Goal: Learn about a topic

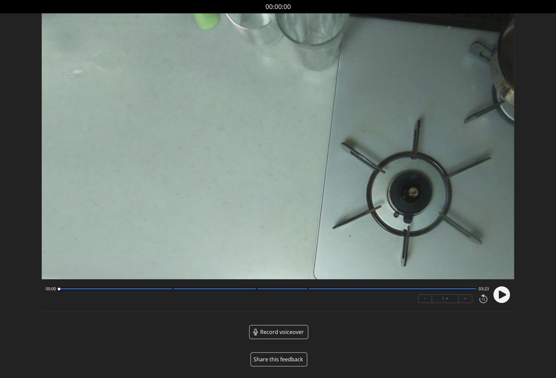
click at [500, 293] on icon at bounding box center [502, 294] width 7 height 8
click at [500, 293] on icon at bounding box center [500, 294] width 2 height 7
click at [167, 290] on div "00:03 03:20" at bounding box center [267, 288] width 443 height 5
click at [180, 290] on div at bounding box center [267, 288] width 417 height 3
click at [59, 289] on div at bounding box center [267, 288] width 417 height 3
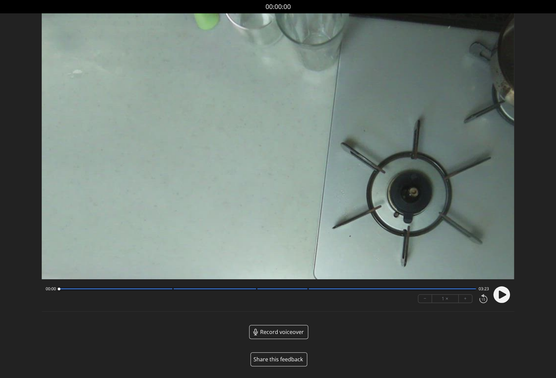
click at [501, 292] on icon at bounding box center [502, 294] width 7 height 8
click at [466, 299] on button "+" at bounding box center [465, 298] width 13 height 8
click at [500, 293] on icon at bounding box center [500, 294] width 2 height 7
drag, startPoint x: 371, startPoint y: 291, endPoint x: 160, endPoint y: 285, distance: 210.8
click at [160, 285] on div at bounding box center [160, 288] width 9 height 9
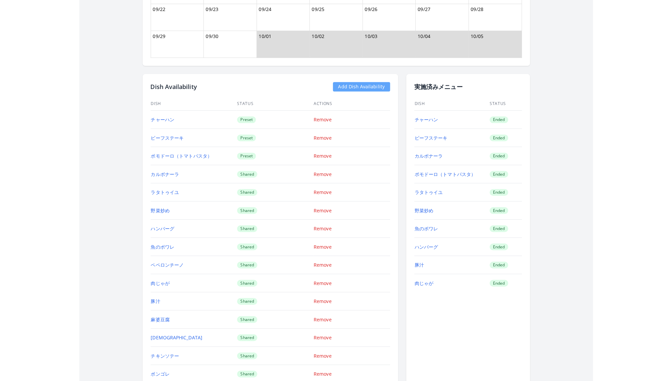
scroll to position [633, 0]
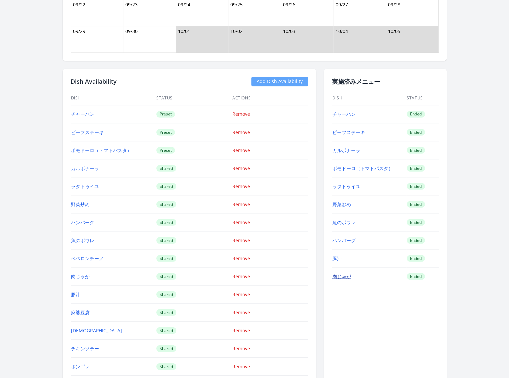
click at [342, 273] on link "肉じゃが" at bounding box center [341, 276] width 19 height 6
click at [345, 273] on link "肉じゃが" at bounding box center [341, 276] width 19 height 6
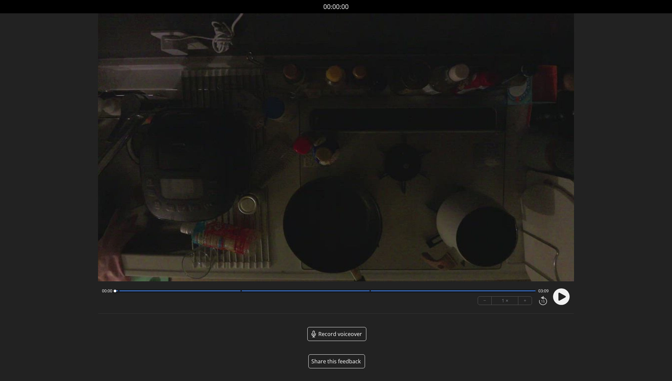
click at [509, 296] on icon at bounding box center [562, 297] width 7 height 8
click at [509, 303] on circle at bounding box center [562, 296] width 17 height 17
click at [116, 293] on div "00:07 03:01" at bounding box center [325, 290] width 447 height 5
click at [116, 291] on div at bounding box center [325, 290] width 421 height 3
click at [509, 297] on icon at bounding box center [562, 297] width 7 height 8
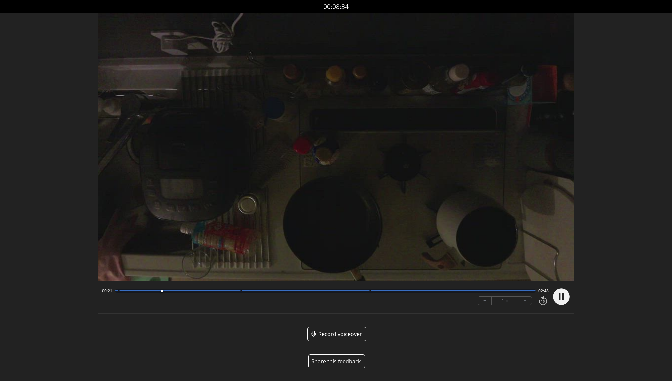
click at [509, 302] on button "+" at bounding box center [525, 301] width 13 height 8
click at [509, 301] on circle at bounding box center [562, 296] width 17 height 17
click at [238, 292] on div at bounding box center [325, 290] width 421 height 3
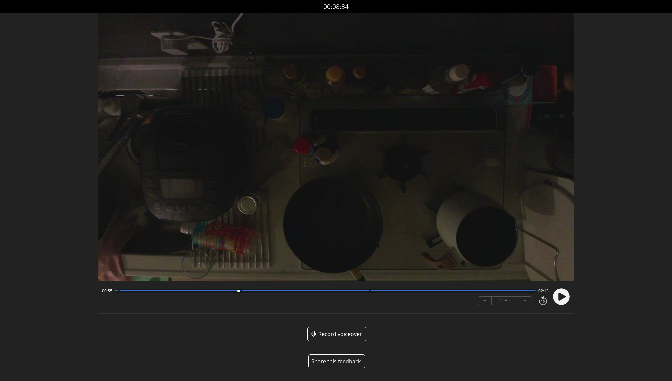
click at [248, 292] on div at bounding box center [325, 290] width 421 height 3
click at [238, 292] on div at bounding box center [325, 290] width 421 height 3
drag, startPoint x: 238, startPoint y: 291, endPoint x: 232, endPoint y: 291, distance: 6.0
click at [232, 291] on div at bounding box center [232, 291] width 3 height 3
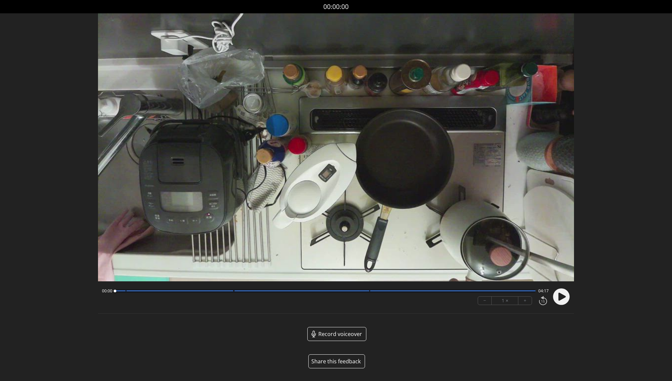
click at [562, 295] on icon at bounding box center [562, 297] width 7 height 8
click at [526, 301] on button "+" at bounding box center [525, 301] width 13 height 8
click at [482, 295] on div "− 1.75 × +" at bounding box center [512, 301] width 74 height 14
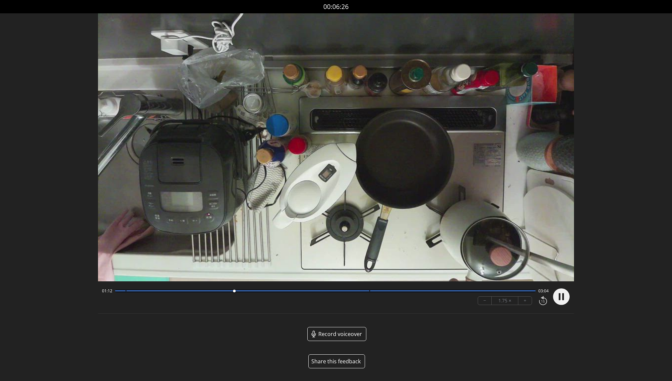
click at [485, 300] on button "−" at bounding box center [485, 301] width 14 height 8
click at [561, 300] on circle at bounding box center [562, 296] width 17 height 17
click at [524, 301] on button "+" at bounding box center [525, 301] width 13 height 8
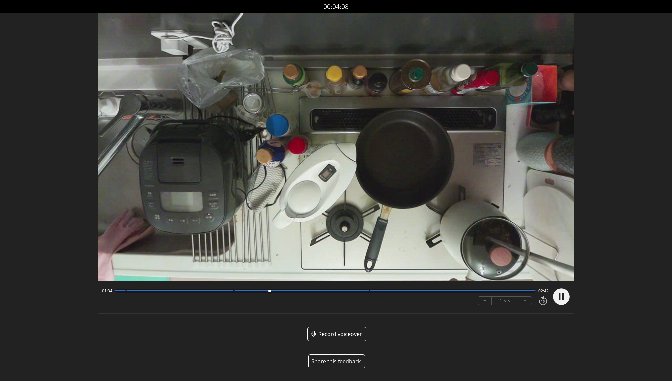
click at [524, 301] on button "+" at bounding box center [525, 301] width 13 height 8
click at [484, 302] on button "−" at bounding box center [485, 301] width 14 height 8
click at [562, 296] on circle at bounding box center [562, 296] width 17 height 17
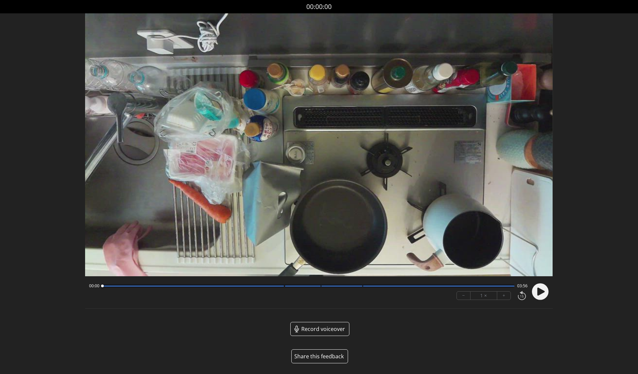
click at [539, 291] on icon at bounding box center [540, 291] width 7 height 8
click at [507, 297] on button "+" at bounding box center [503, 295] width 13 height 8
